Goal: Check status: Check status

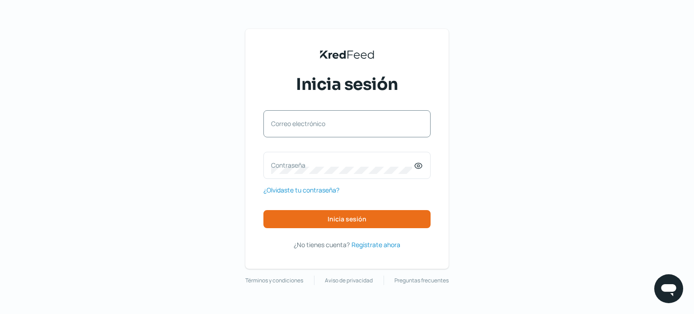
click at [320, 124] on label "Correo electrónico" at bounding box center [342, 123] width 143 height 9
click at [320, 124] on input "Correo electrónico" at bounding box center [347, 128] width 152 height 8
type input "[EMAIL_ADDRESS][DOMAIN_NAME]"
click at [286, 164] on label "Contraseña" at bounding box center [342, 165] width 143 height 9
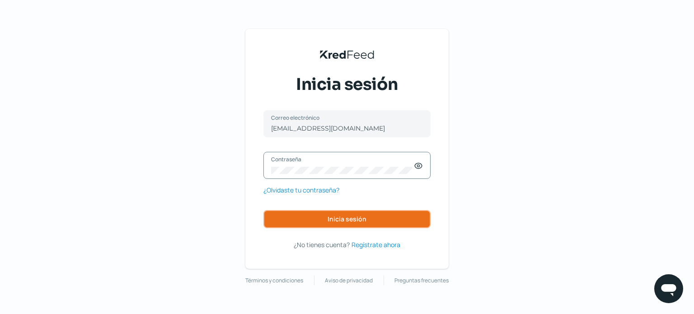
click at [340, 220] on span "Inicia sesión" at bounding box center [347, 219] width 39 height 6
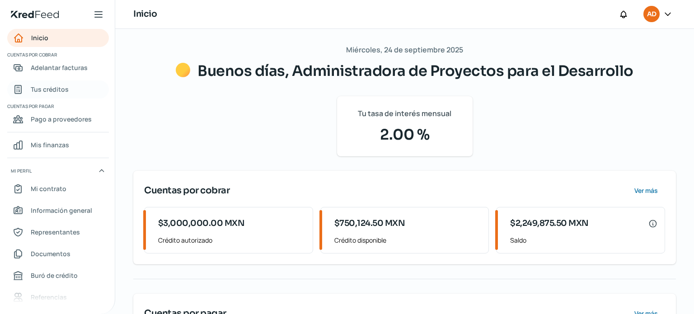
click at [57, 87] on span "Tus créditos" at bounding box center [50, 89] width 38 height 11
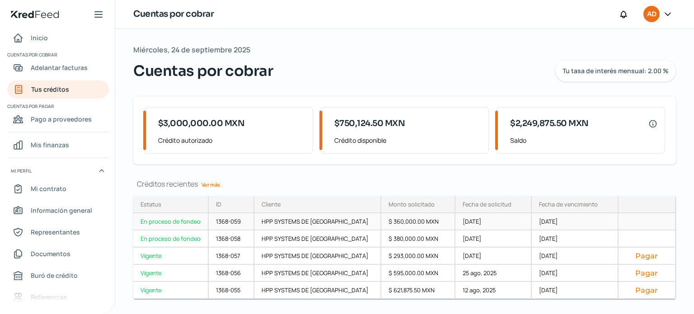
click at [173, 222] on div "En proceso de fondeo" at bounding box center [171, 221] width 76 height 17
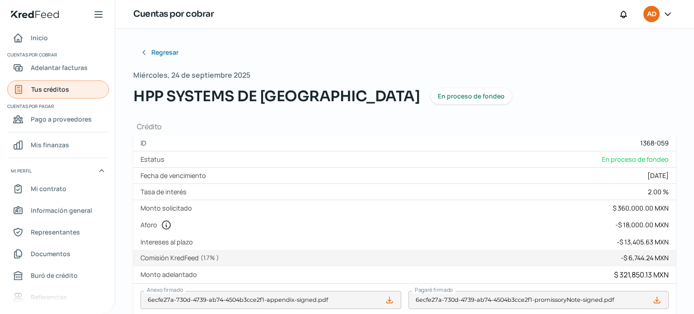
click at [48, 85] on span "Tus créditos" at bounding box center [50, 89] width 38 height 11
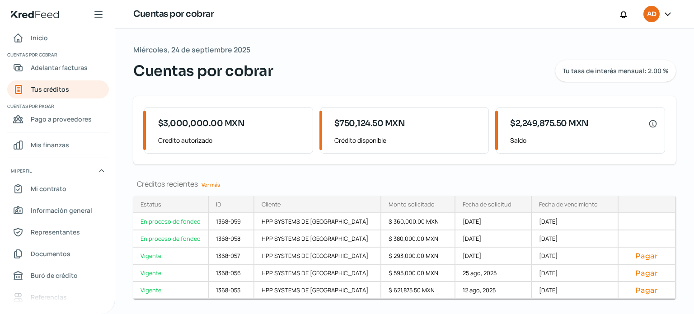
click at [669, 13] on icon at bounding box center [668, 13] width 9 height 9
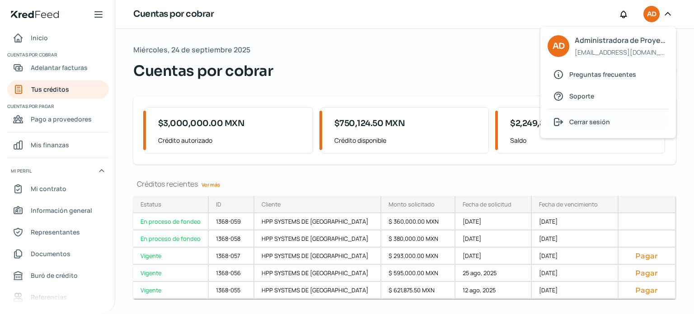
click at [605, 121] on span "Cerrar sesión" at bounding box center [590, 121] width 41 height 11
